Goal: Download file/media

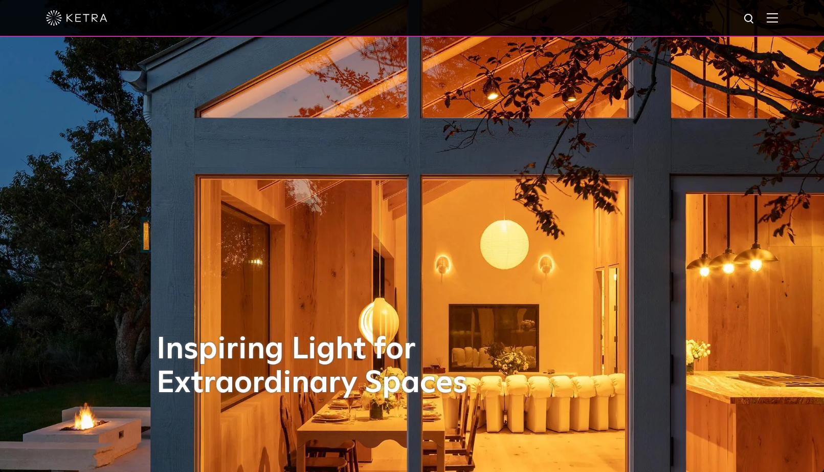
click at [776, 23] on span at bounding box center [772, 18] width 11 height 10
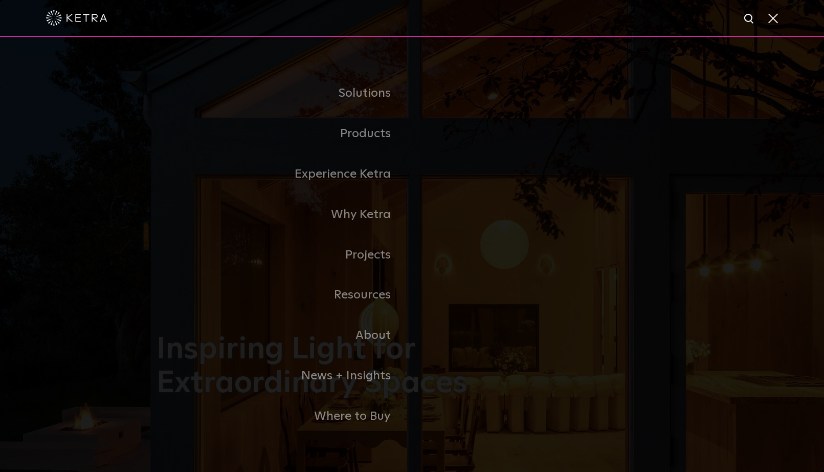
click at [775, 23] on span at bounding box center [772, 18] width 11 height 10
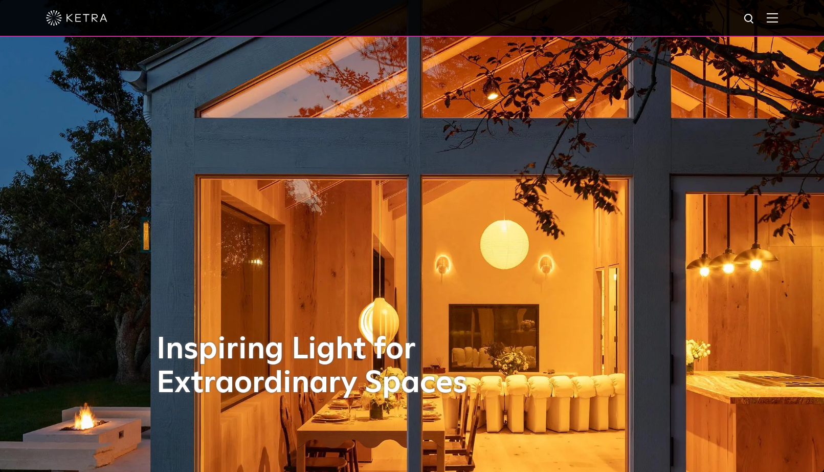
click at [779, 12] on div at bounding box center [412, 18] width 824 height 37
click at [776, 13] on img at bounding box center [772, 18] width 11 height 10
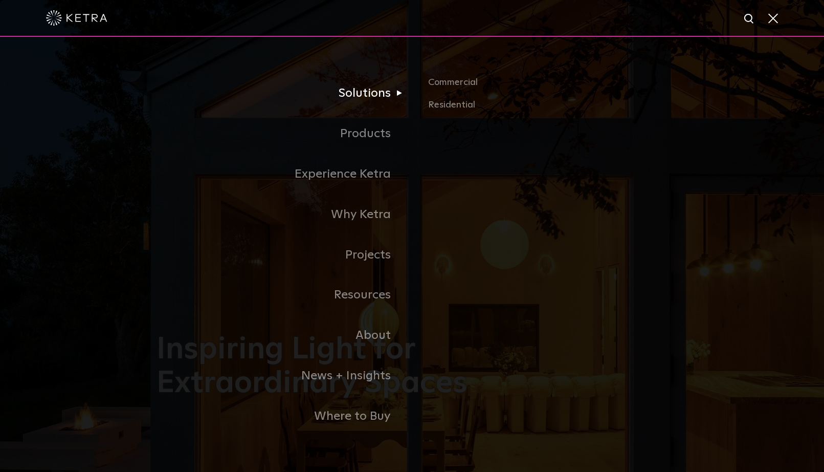
click at [378, 90] on link "Solutions" at bounding box center [285, 93] width 256 height 40
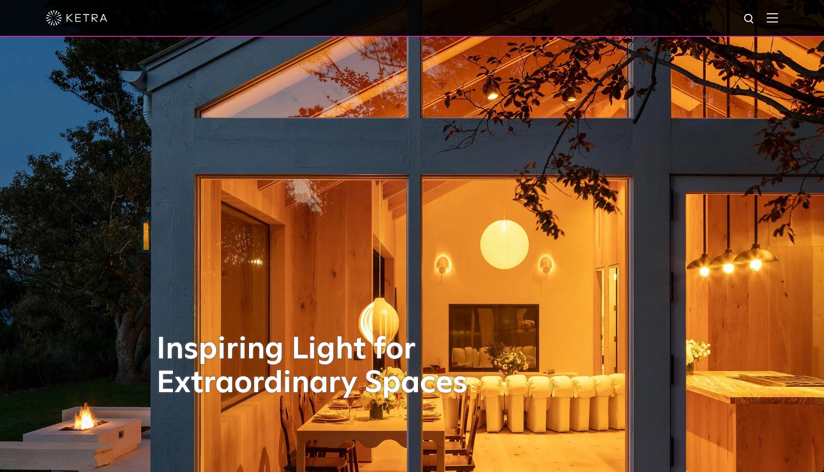
click at [777, 19] on img at bounding box center [772, 18] width 11 height 10
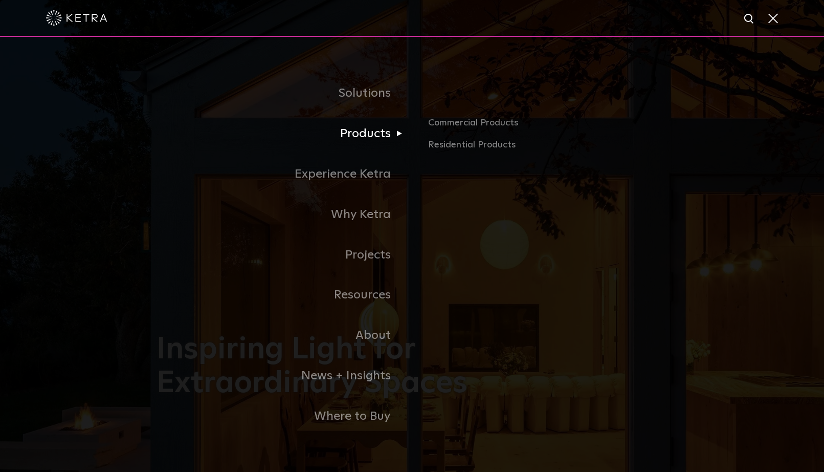
click at [361, 135] on link "Products" at bounding box center [285, 134] width 256 height 40
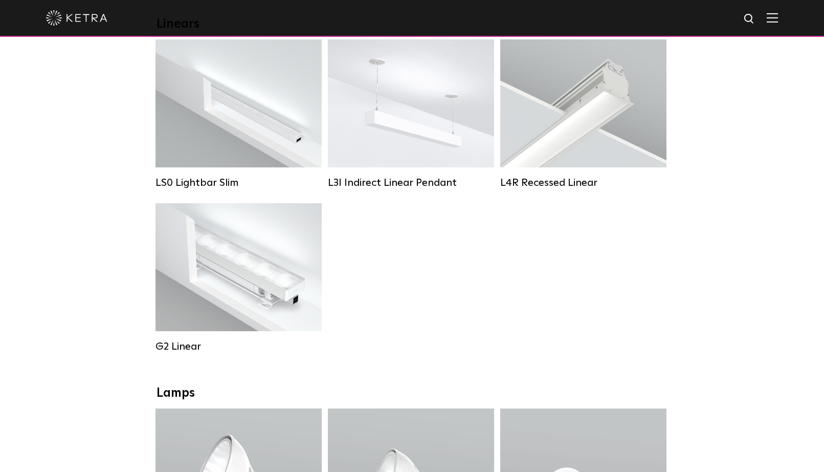
scroll to position [389, 0]
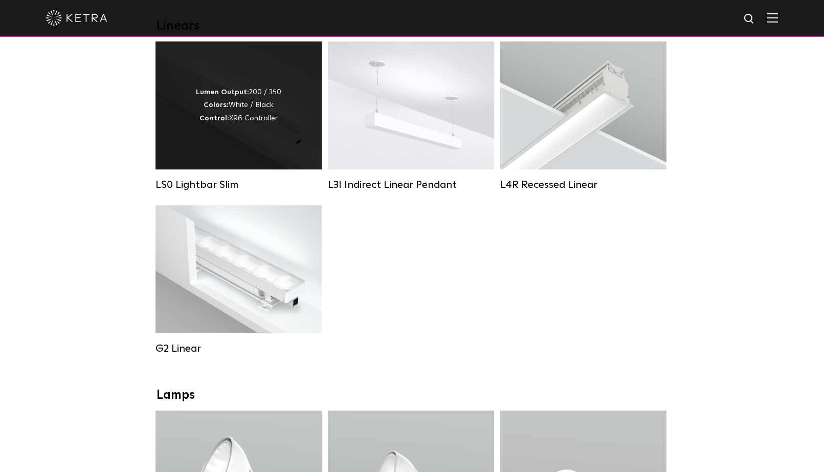
click at [275, 138] on div "Lumen Output: 200 / 350 Colors: White / Black Control: X96 Controller" at bounding box center [239, 105] width 166 height 128
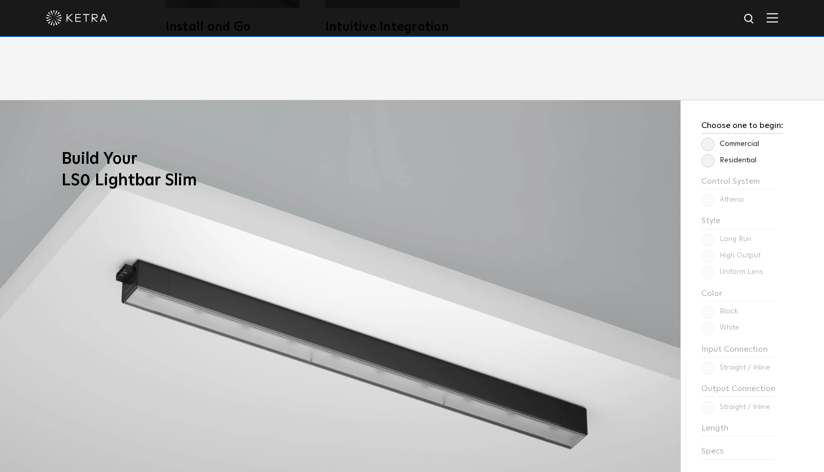
scroll to position [871, 0]
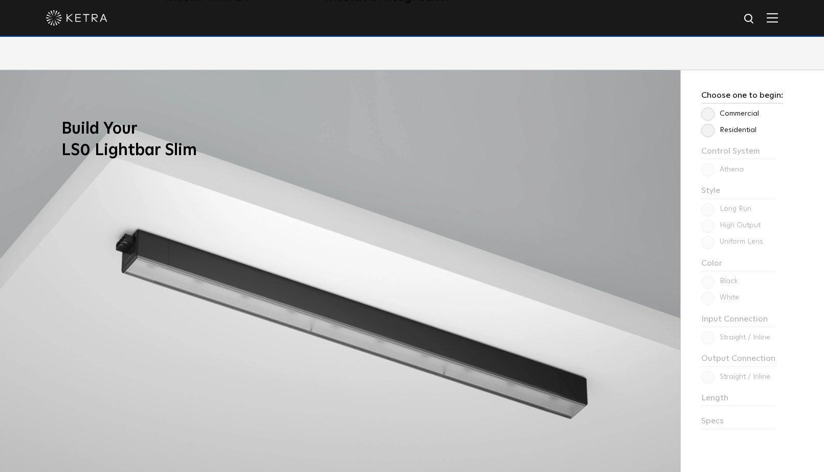
click at [705, 112] on label "Commercial" at bounding box center [731, 114] width 58 height 9
click at [0, 0] on input "Commercial" at bounding box center [0, 0] width 0 height 0
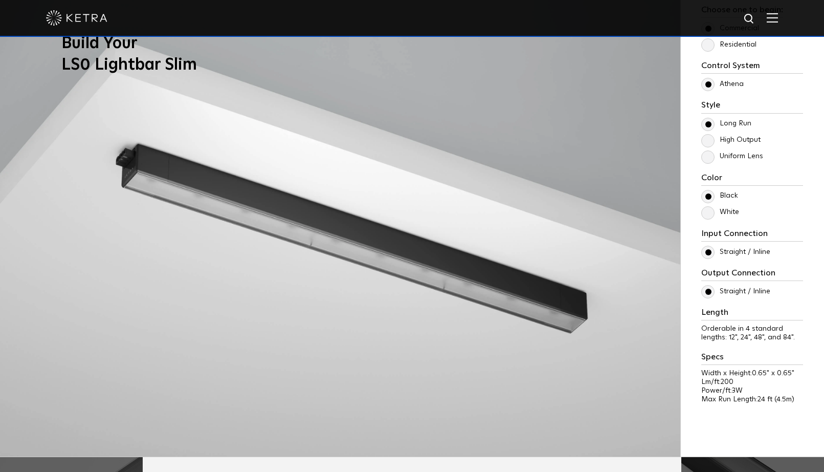
scroll to position [959, 0]
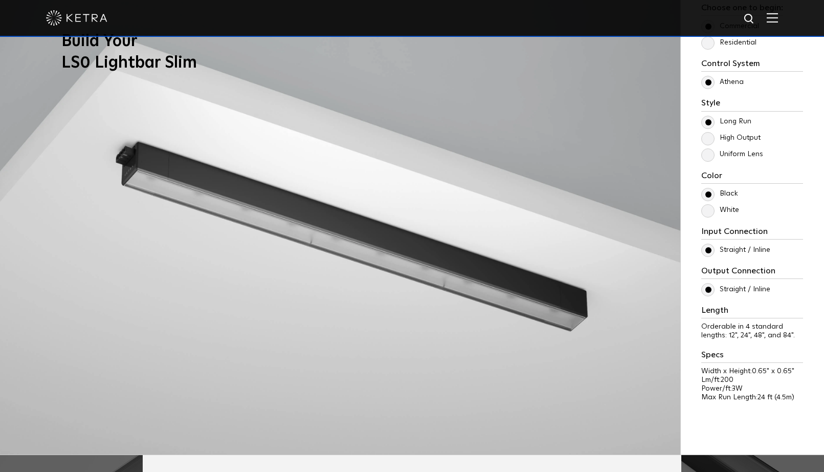
click at [708, 209] on label "White" at bounding box center [721, 210] width 38 height 9
click at [0, 0] on input "White" at bounding box center [0, 0] width 0 height 0
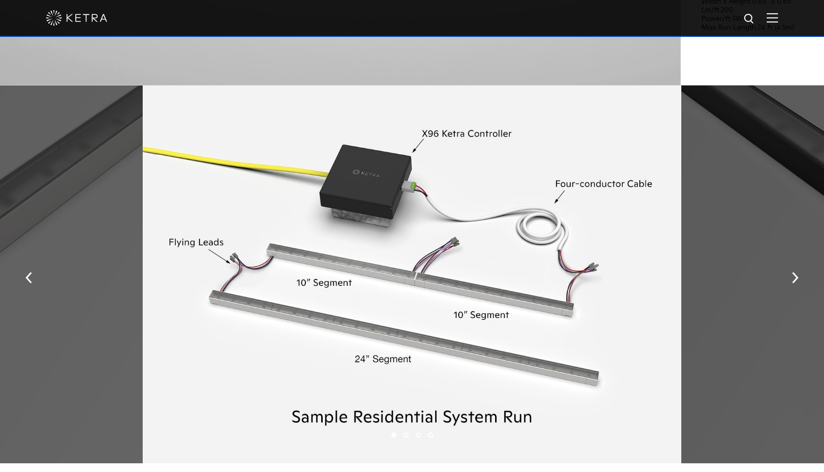
scroll to position [1371, 0]
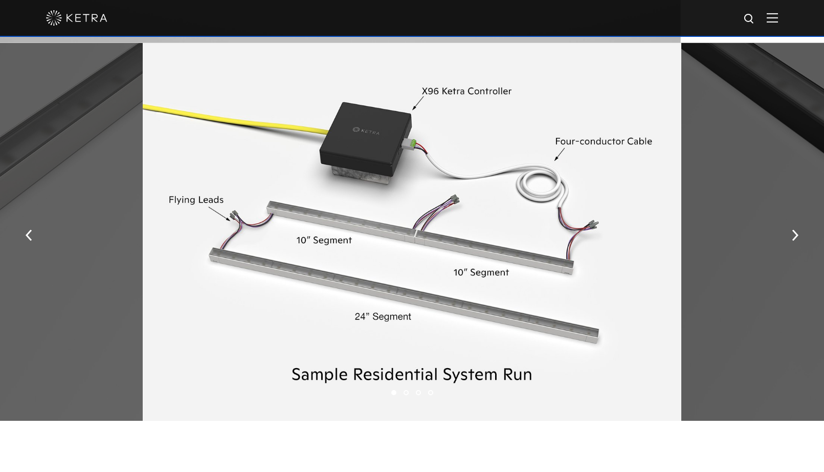
click at [406, 391] on li "2" at bounding box center [406, 392] width 5 height 5
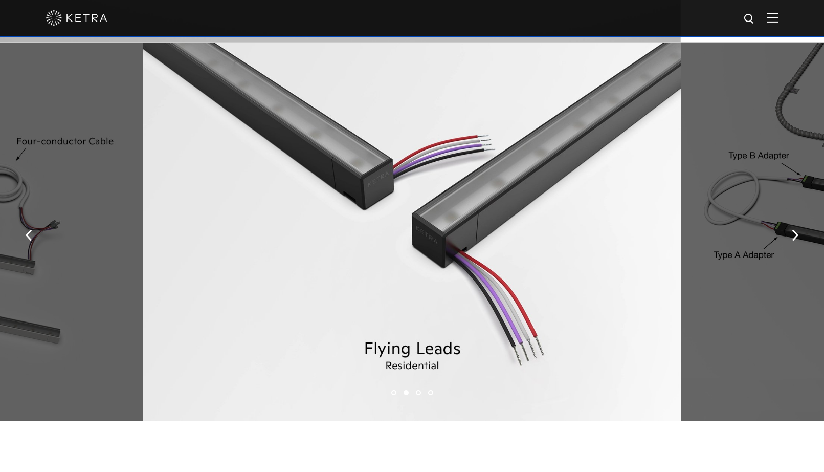
click at [418, 393] on li "3" at bounding box center [418, 392] width 5 height 5
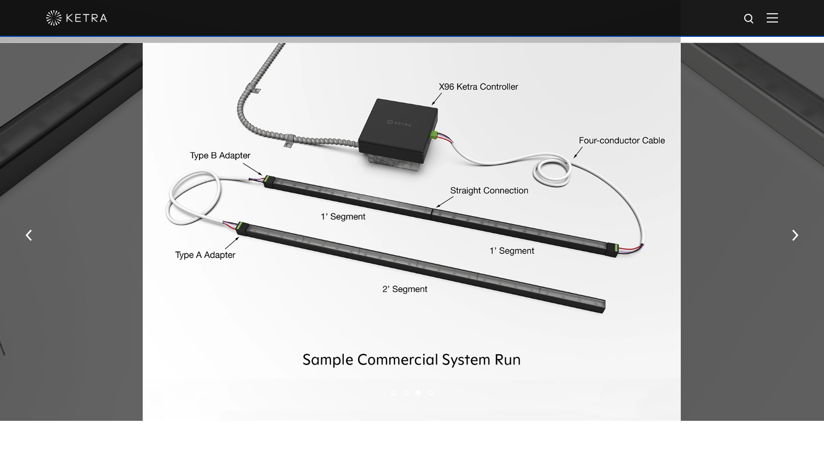
click at [431, 394] on li "4" at bounding box center [430, 392] width 5 height 5
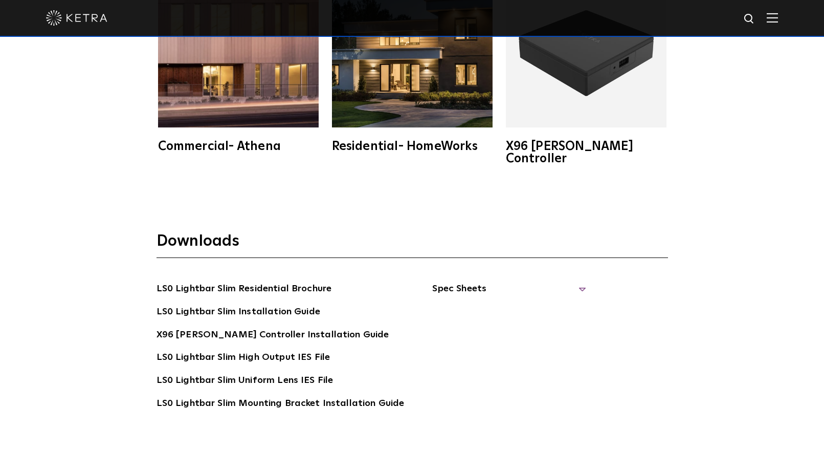
scroll to position [1949, 0]
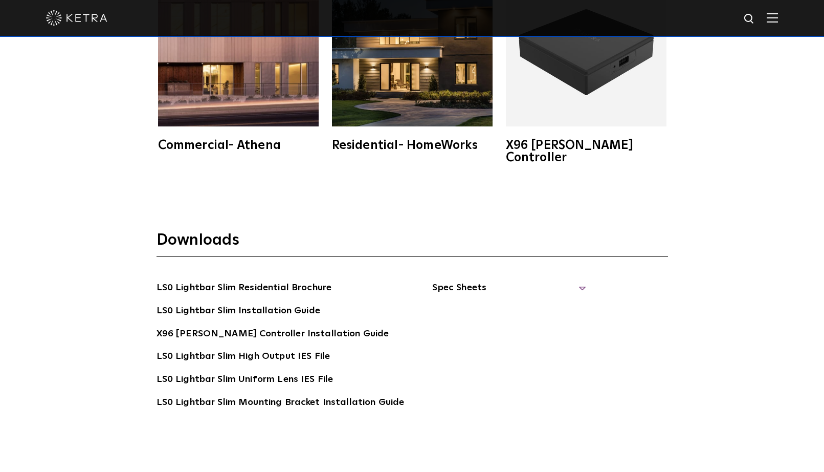
click at [434, 280] on span "Spec Sheets" at bounding box center [509, 291] width 154 height 23
click at [457, 303] on link "LS0 Lightbar Slim Spec Sheet" at bounding box center [511, 311] width 132 height 16
